Goal: Check status: Check status

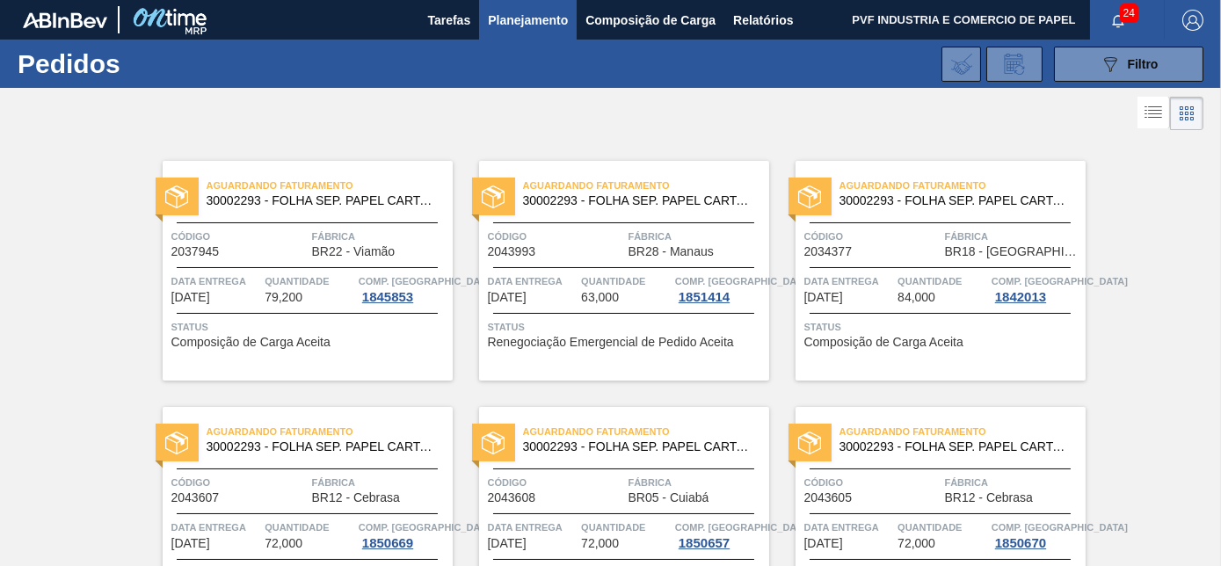
scroll to position [103, 0]
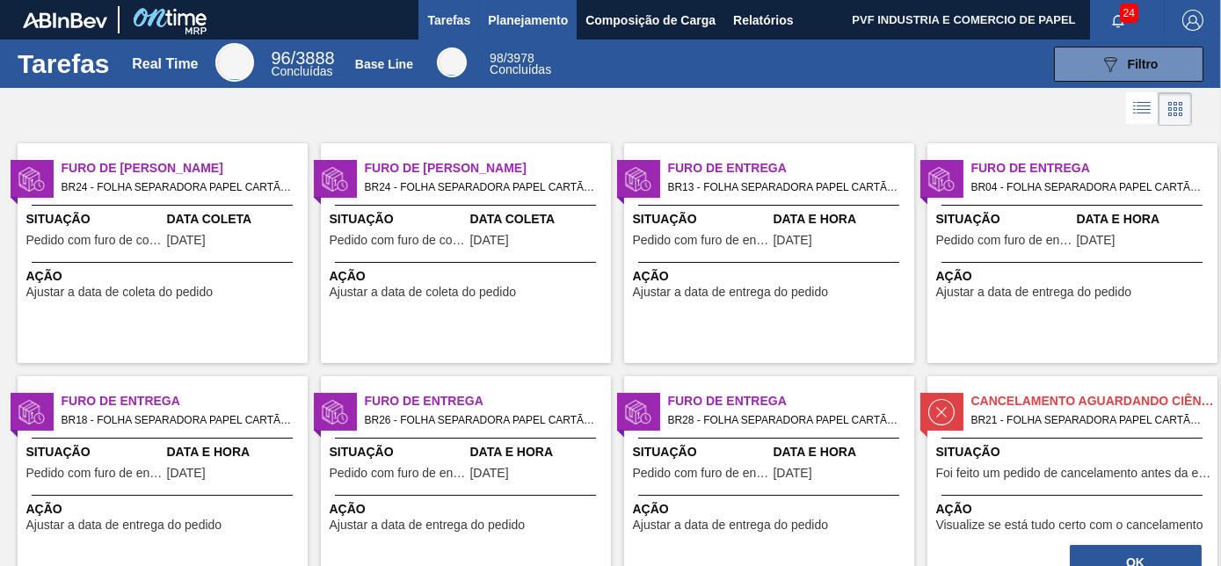
click at [522, 23] on span "Planejamento" at bounding box center [528, 20] width 80 height 21
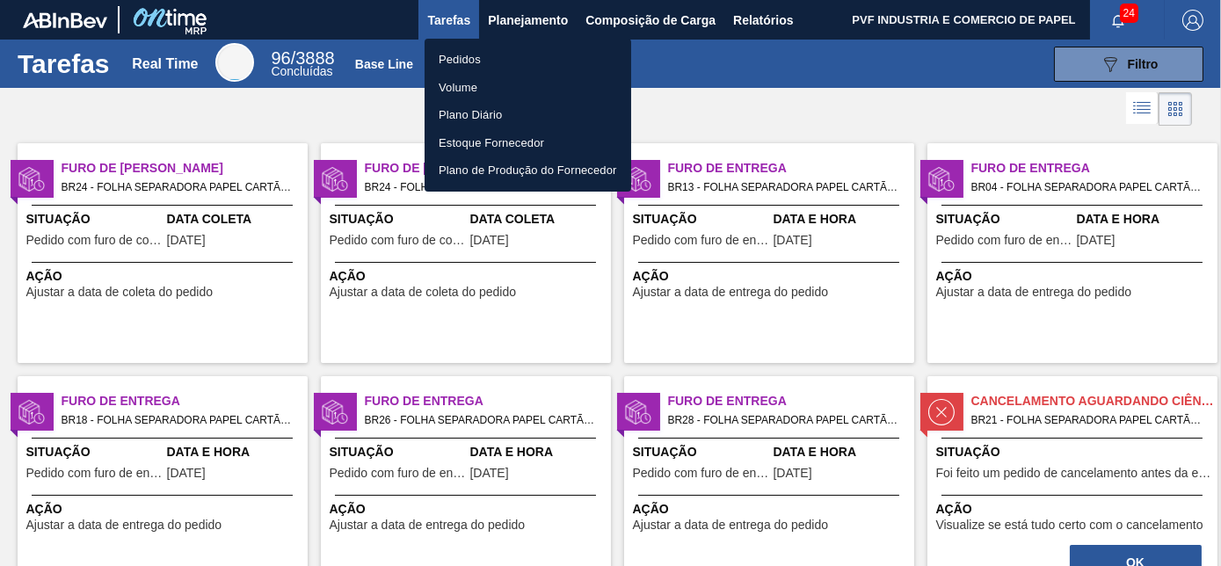
click at [461, 63] on li "Pedidos" at bounding box center [528, 60] width 207 height 28
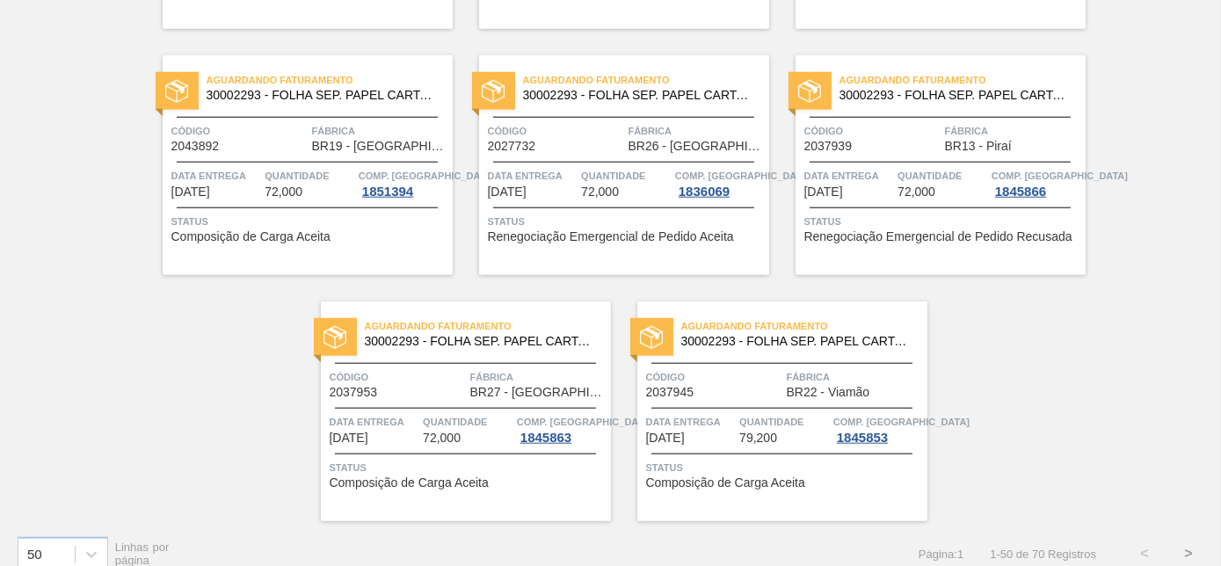
scroll to position [3817, 0]
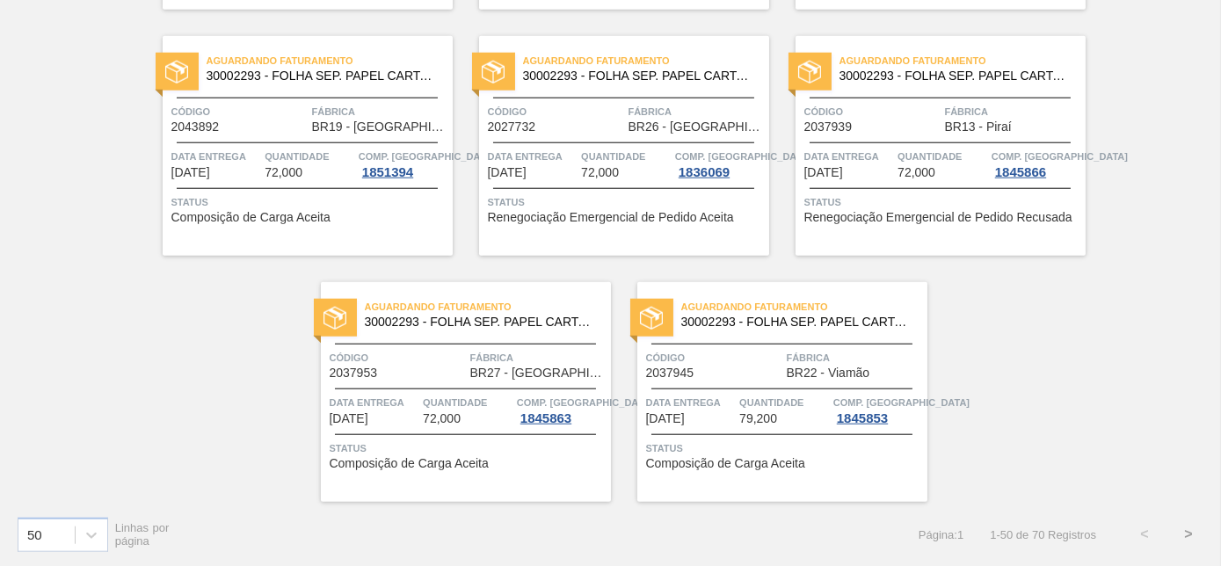
click at [1190, 529] on button ">" at bounding box center [1188, 534] width 44 height 44
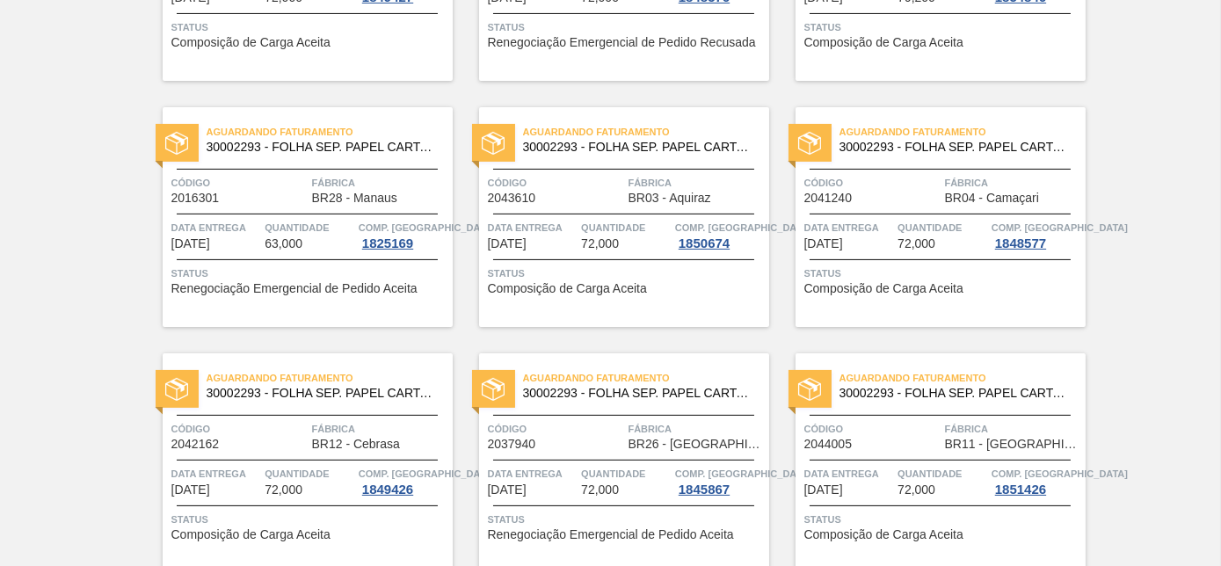
scroll to position [1355, 0]
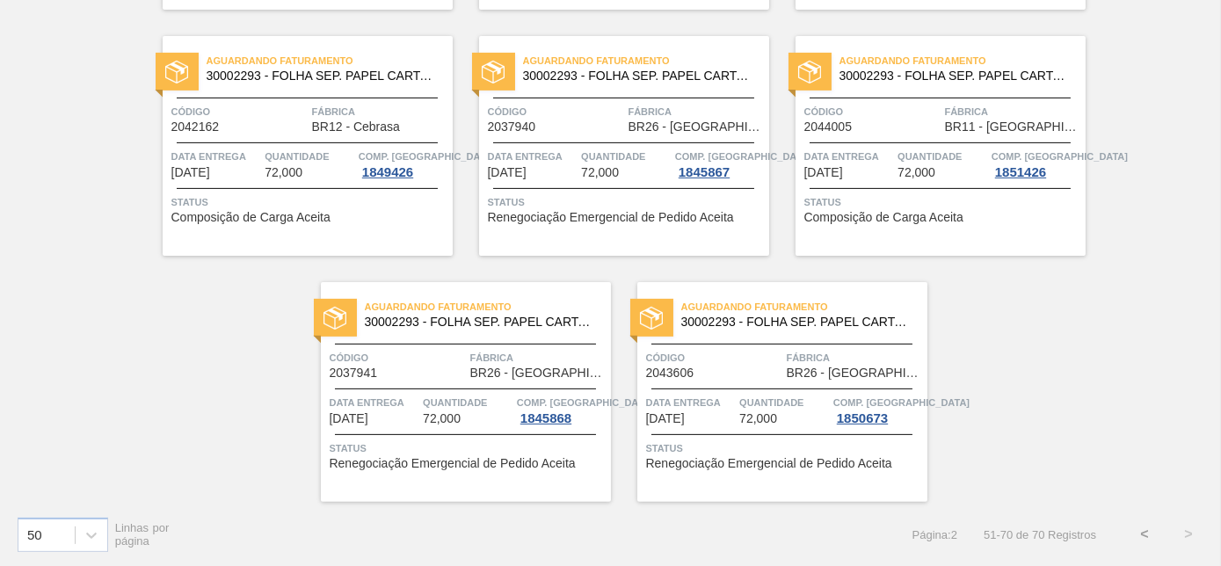
click at [1148, 531] on button "<" at bounding box center [1144, 534] width 44 height 44
